Goal: Find specific page/section: Find specific page/section

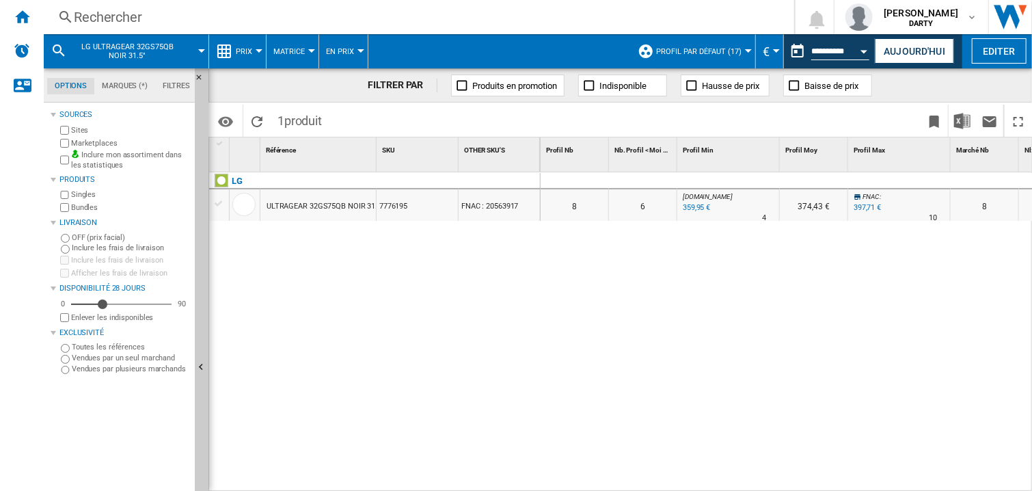
scroll to position [0, 1049]
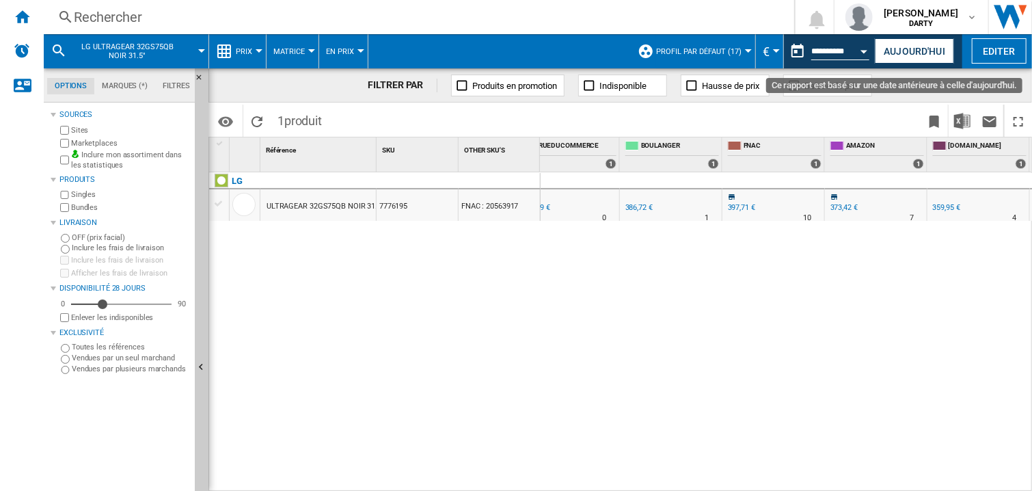
click at [863, 52] on div "Open calendar" at bounding box center [864, 51] width 7 height 3
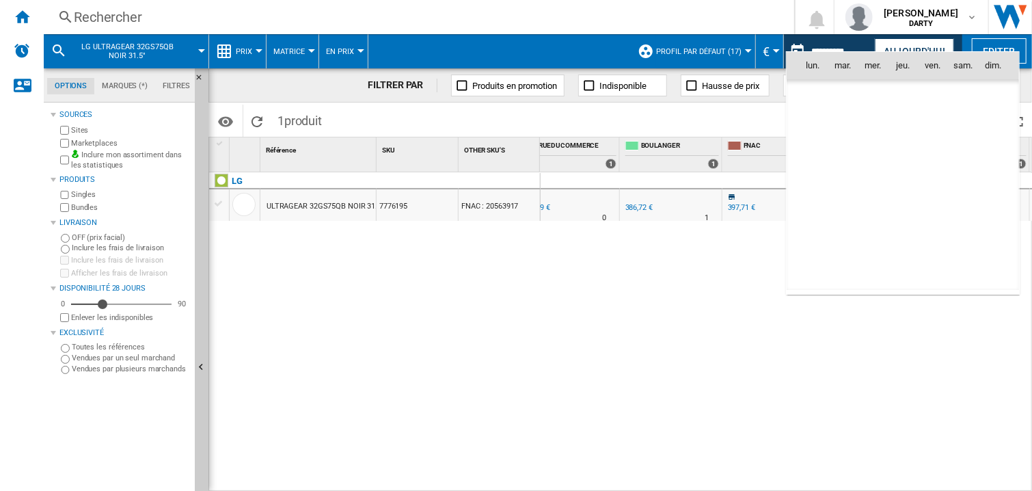
scroll to position [4166, 0]
click at [662, 336] on div at bounding box center [516, 245] width 1032 height 491
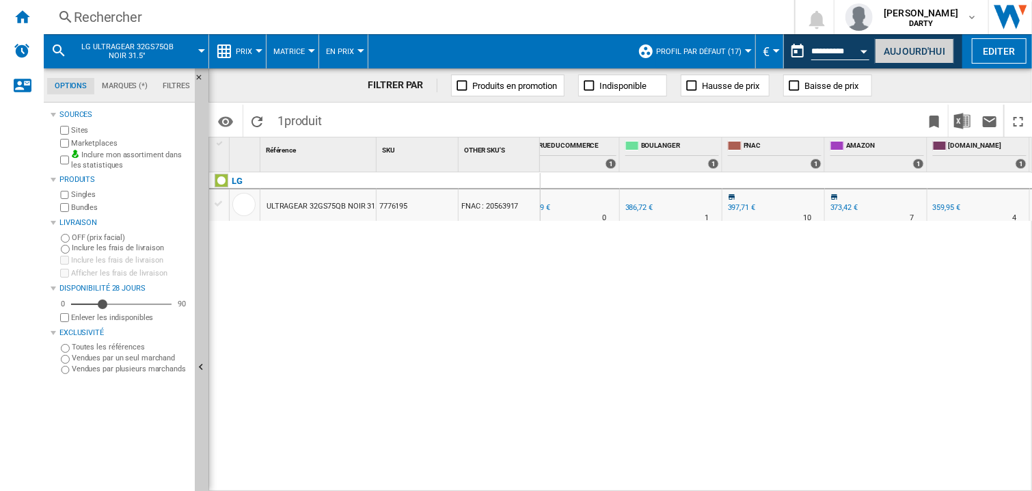
click at [902, 49] on button "Aujourd'hui" at bounding box center [914, 50] width 79 height 25
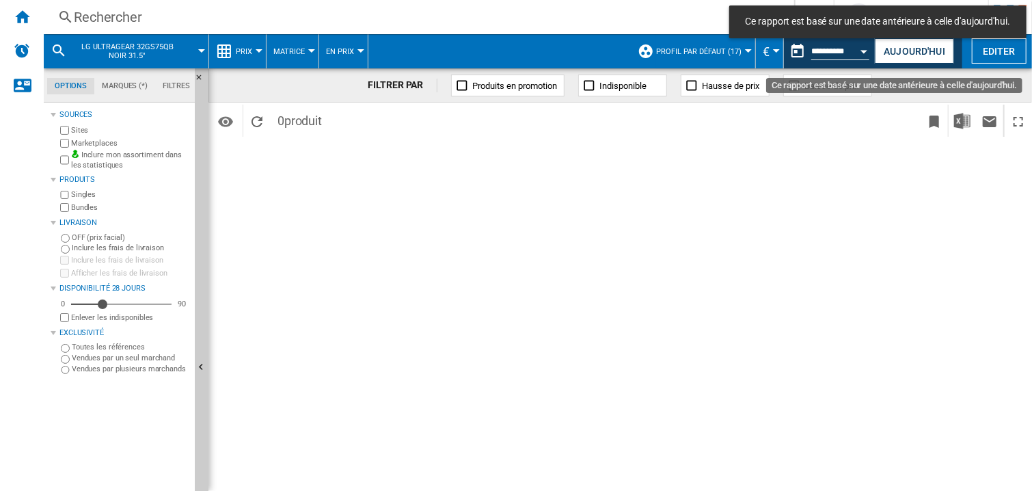
click at [864, 53] on button "Open calendar" at bounding box center [864, 49] width 25 height 25
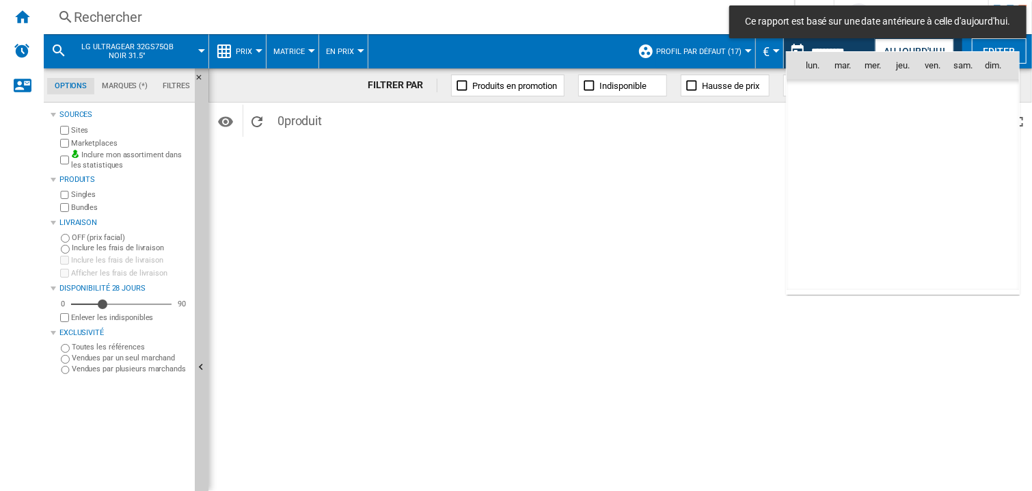
scroll to position [6521, 0]
click at [874, 124] on span "3" at bounding box center [872, 125] width 27 height 27
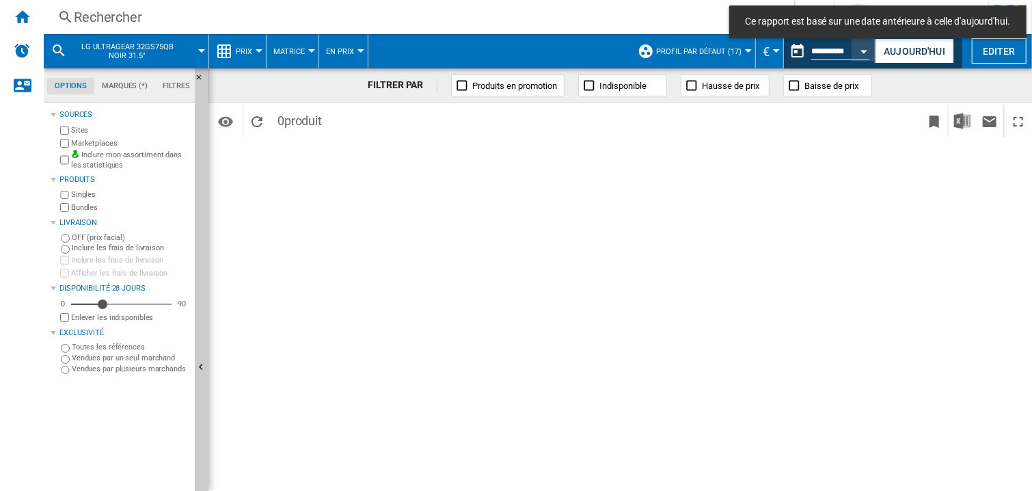
type input "**********"
click at [116, 13] on div "Rechercher" at bounding box center [416, 17] width 685 height 19
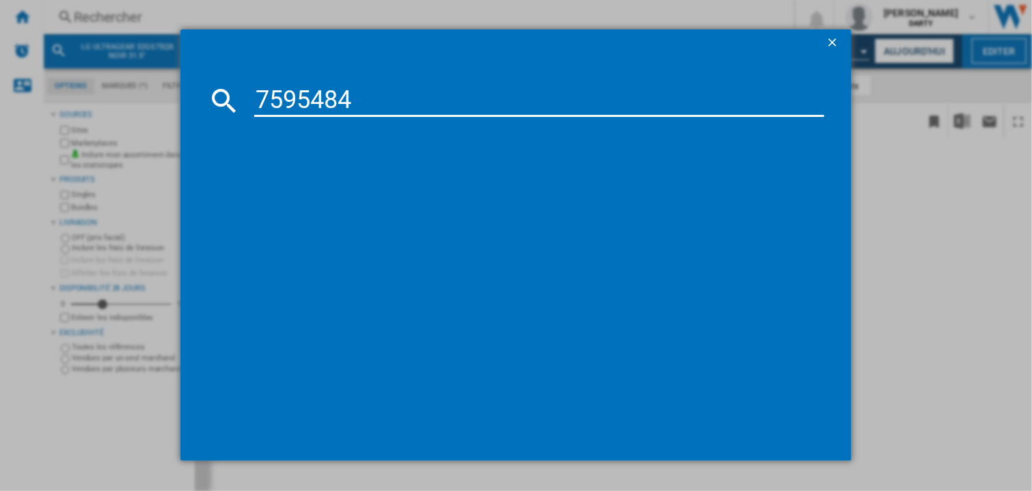
type input "7595484"
click at [831, 38] on ng-md-icon "getI18NText('BUTTONS.CLOSE_DIALOG')" at bounding box center [834, 44] width 16 height 16
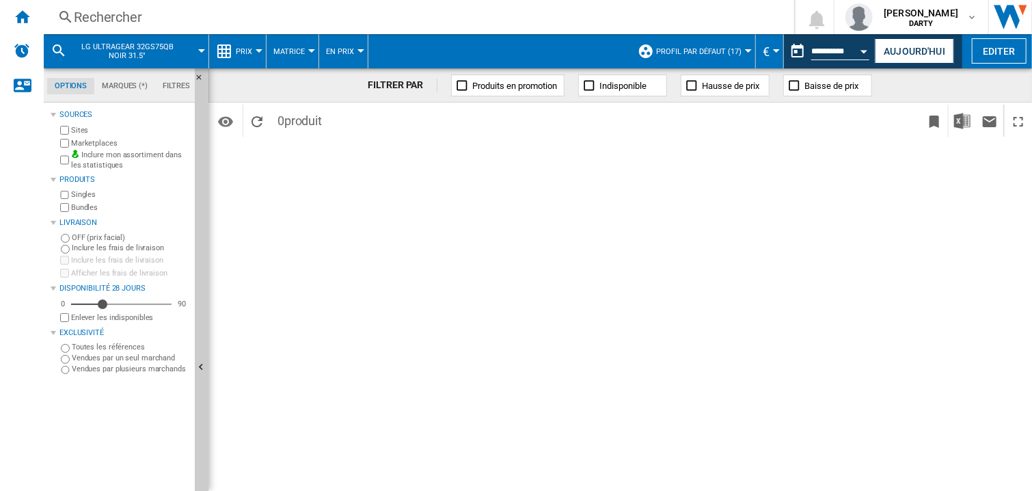
click at [122, 17] on div "Rechercher" at bounding box center [416, 17] width 685 height 19
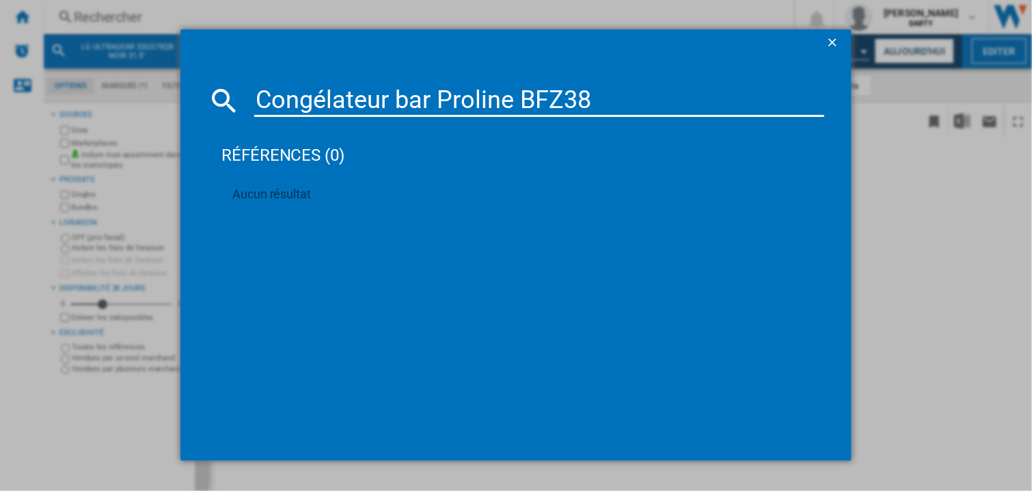
type input "Congélateur bar Proline BFZ38"
click at [835, 40] on ng-md-icon "getI18NText('BUTTONS.CLOSE_DIALOG')" at bounding box center [834, 44] width 16 height 16
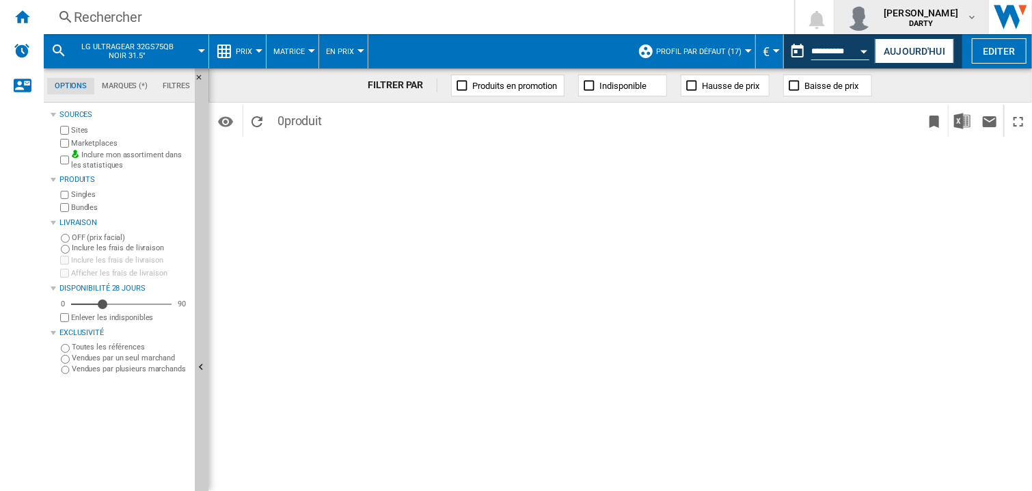
drag, startPoint x: 835, startPoint y: 313, endPoint x: 889, endPoint y: 21, distance: 297.5
click at [839, 306] on div "FILTRER PAR Produits en promotion Indisponible Hausse de prix Baisse de prix Id…" at bounding box center [620, 279] width 824 height 422
click at [615, 269] on div "FILTRER PAR Produits en promotion Indisponible Hausse de prix Baisse de prix Id…" at bounding box center [620, 279] width 824 height 422
click at [598, 232] on div "FILTRER PAR Produits en promotion Indisponible Hausse de prix Baisse de prix Id…" at bounding box center [620, 279] width 824 height 422
click at [766, 316] on div "FILTRER PAR Produits en promotion Indisponible Hausse de prix Baisse de prix Id…" at bounding box center [620, 279] width 824 height 422
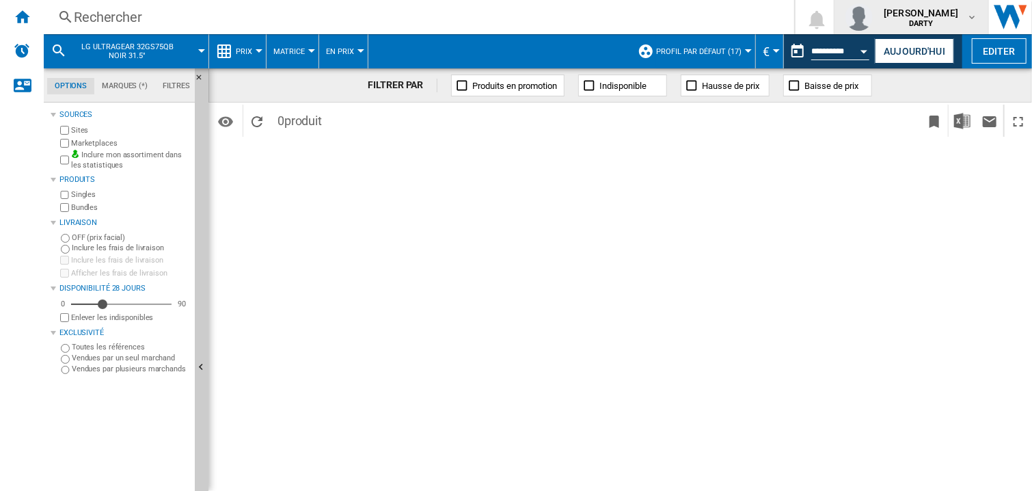
click at [967, 16] on md-icon "button" at bounding box center [972, 17] width 11 height 11
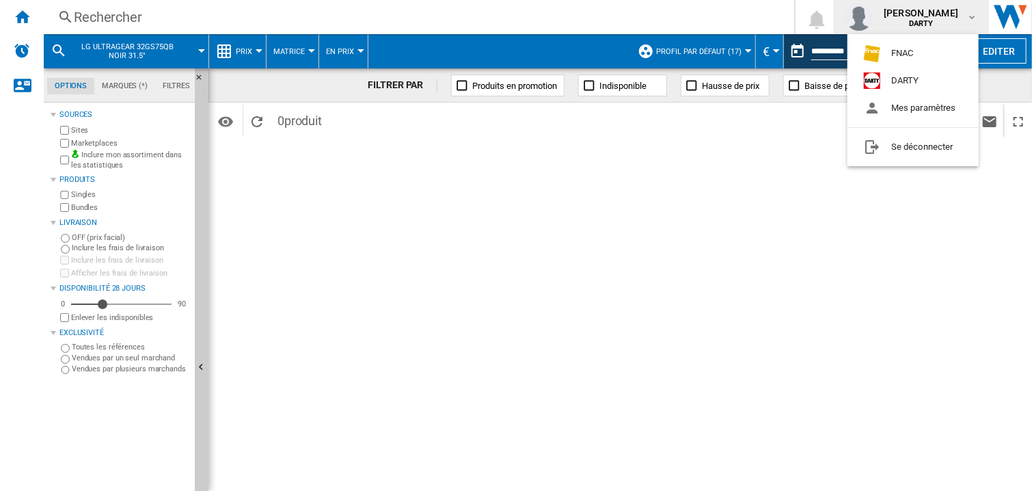
drag, startPoint x: 746, startPoint y: 169, endPoint x: 818, endPoint y: 68, distance: 123.5
click at [746, 173] on md-backdrop at bounding box center [516, 245] width 1032 height 491
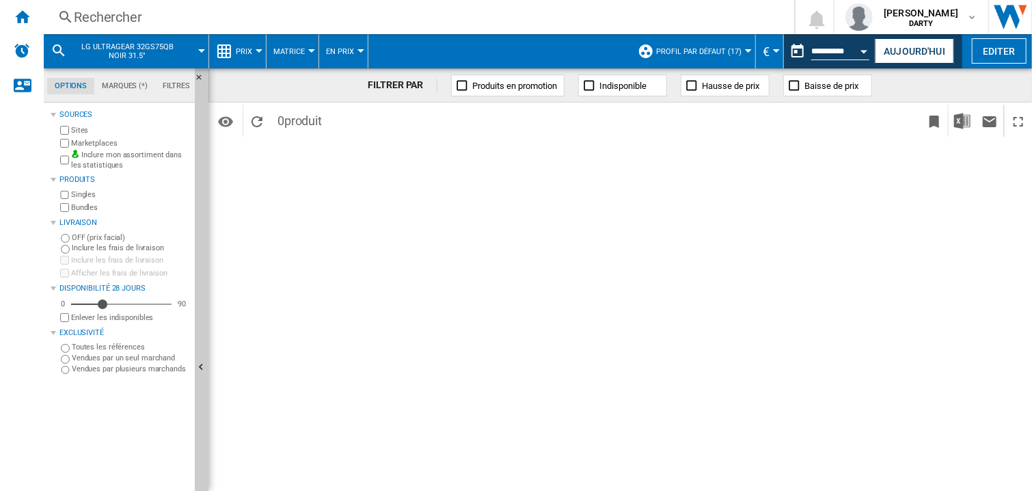
click at [679, 308] on div "FILTRER PAR Produits en promotion Indisponible Hausse de prix Baisse de prix Id…" at bounding box center [620, 279] width 824 height 422
click at [113, 11] on div "Rechercher" at bounding box center [416, 17] width 685 height 19
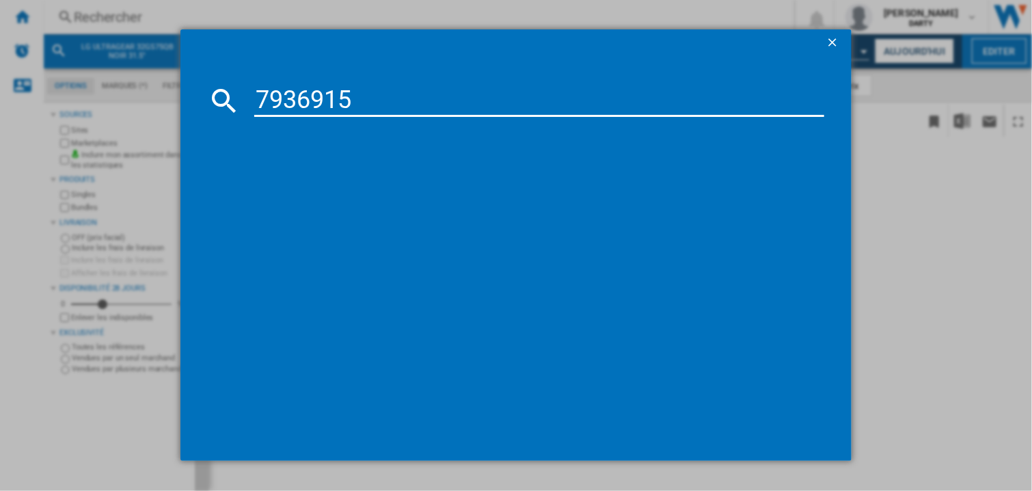
type input "7936915"
